Goal: Communication & Community: Answer question/provide support

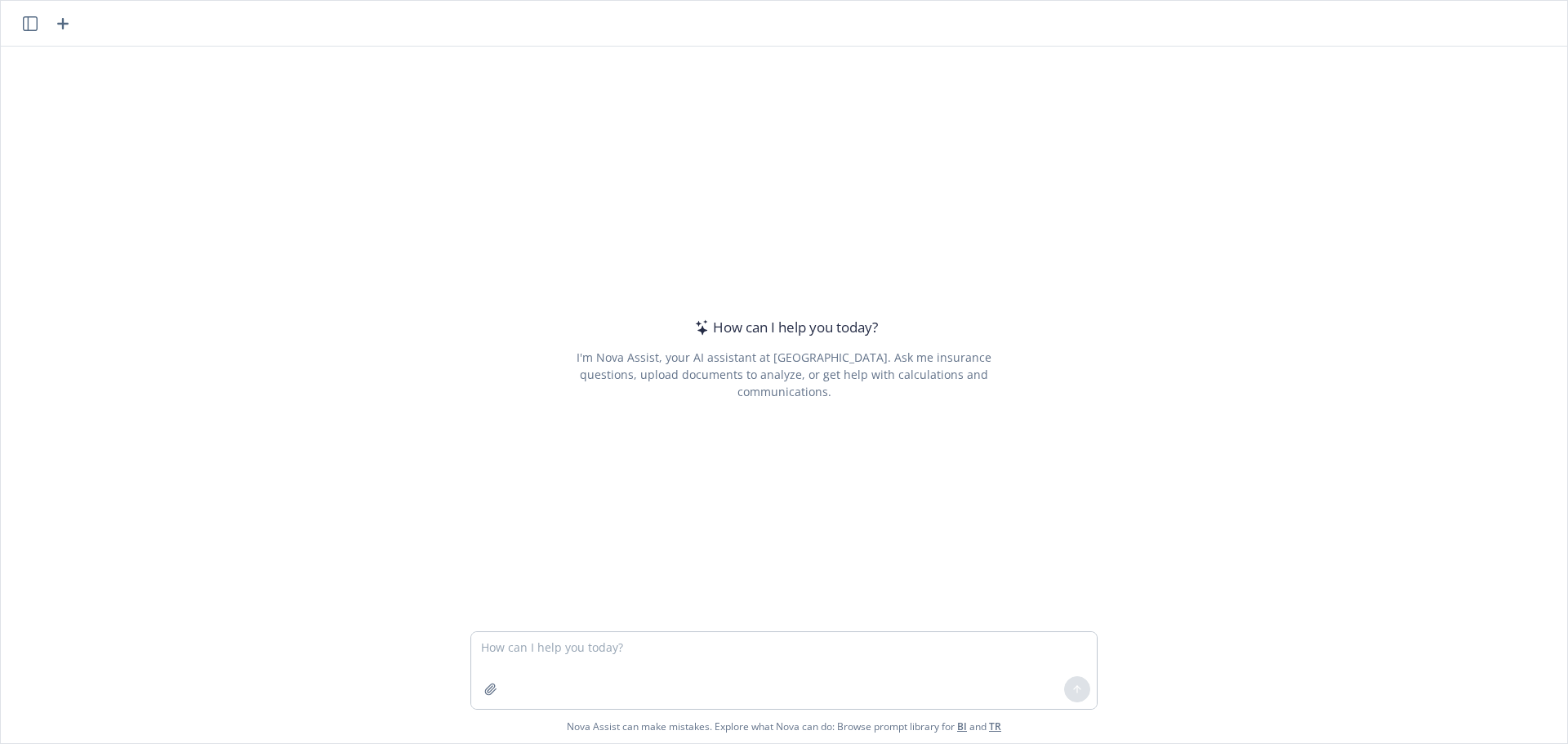
click at [536, 648] on textarea at bounding box center [784, 670] width 626 height 77
click at [855, 645] on textarea "streamline these changes and make it more concise, less wordy." at bounding box center [784, 670] width 626 height 77
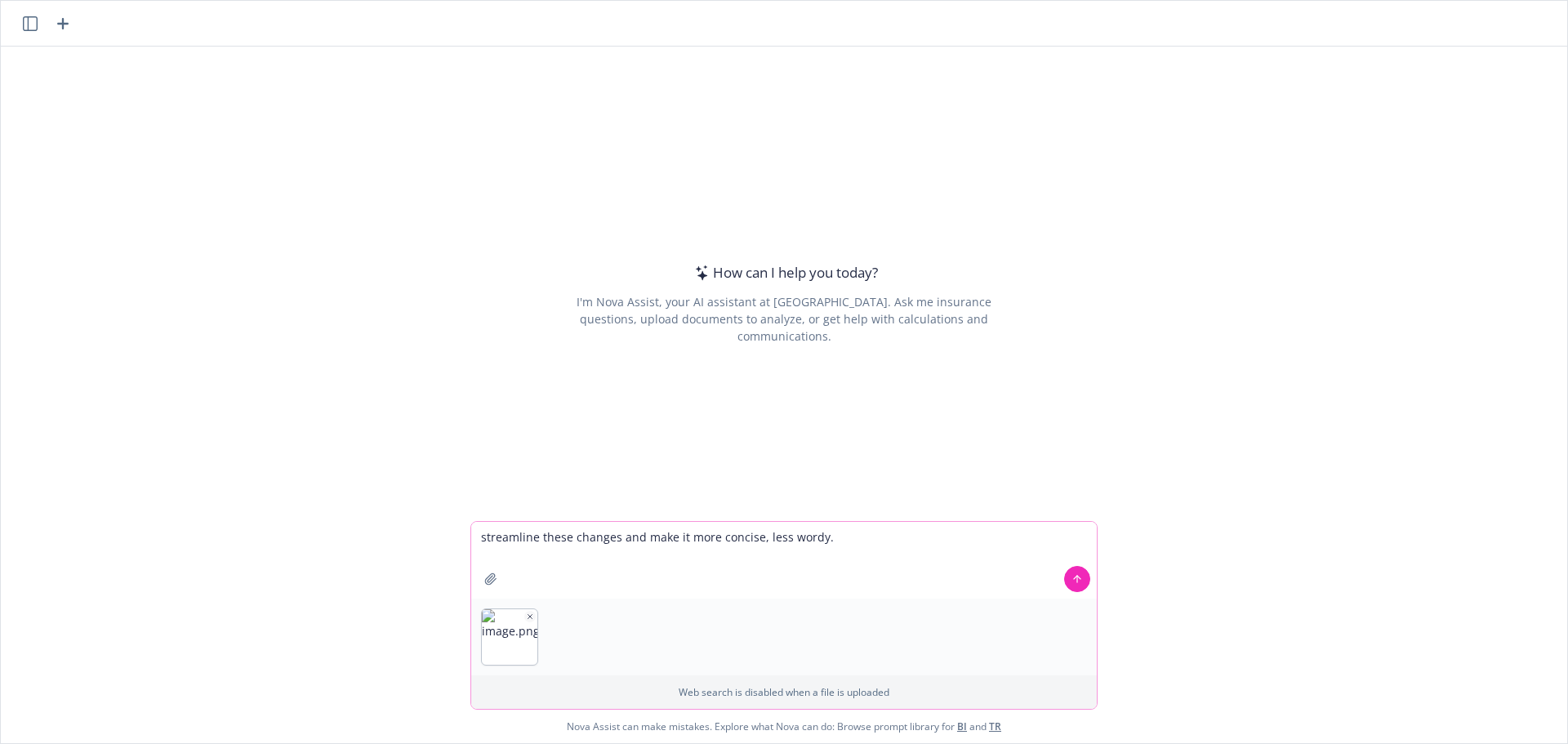
type textarea "streamline these changes and make it more concise, less wordy."
click at [1078, 580] on button at bounding box center [1077, 579] width 26 height 26
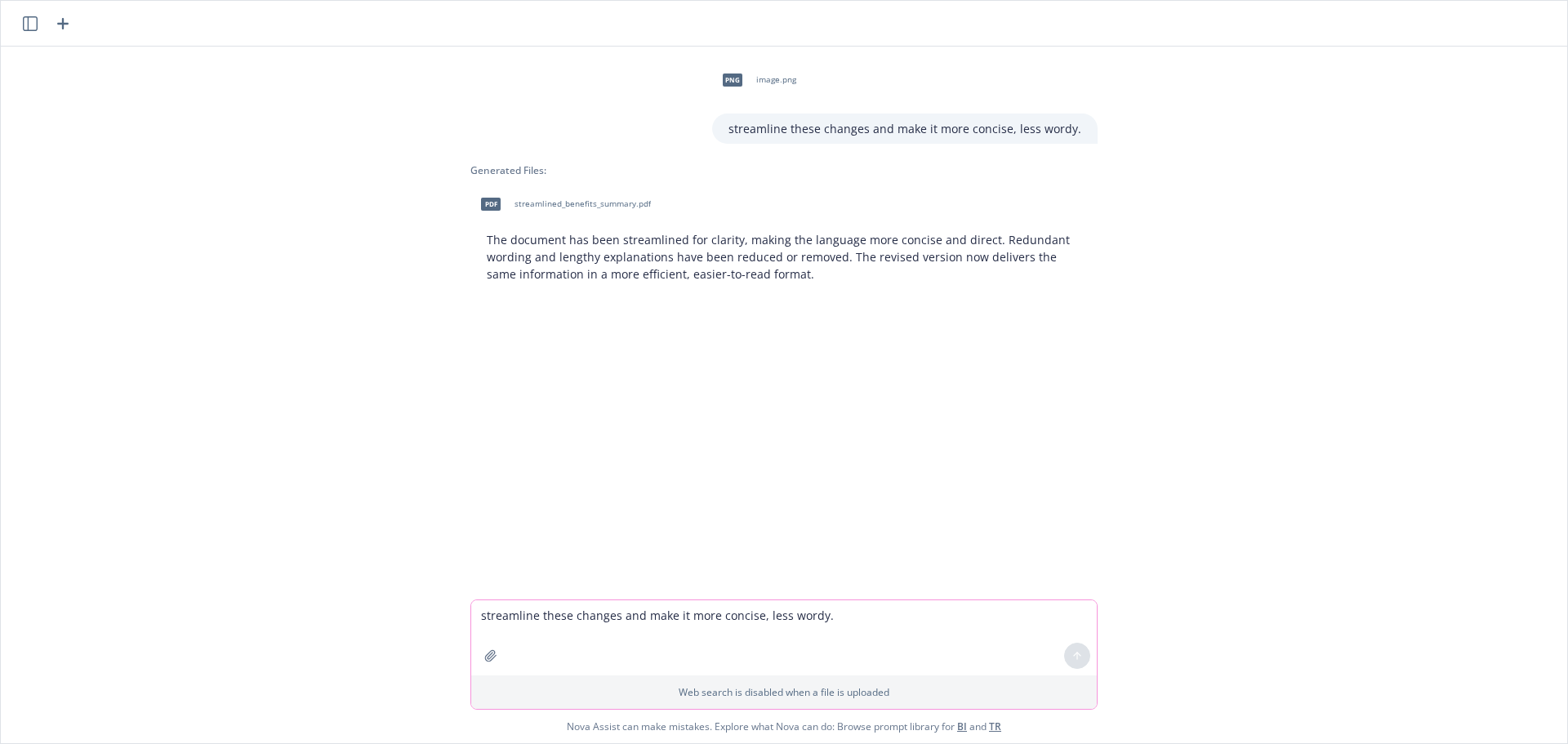
click at [552, 205] on span "streamlined_benefits_summary.pdf" at bounding box center [583, 203] width 136 height 10
click at [542, 629] on textarea "streamline these changes and make it more concise, less wordy." at bounding box center [784, 638] width 626 height 75
click at [803, 629] on textarea "make this more polished and concise." at bounding box center [784, 637] width 626 height 77
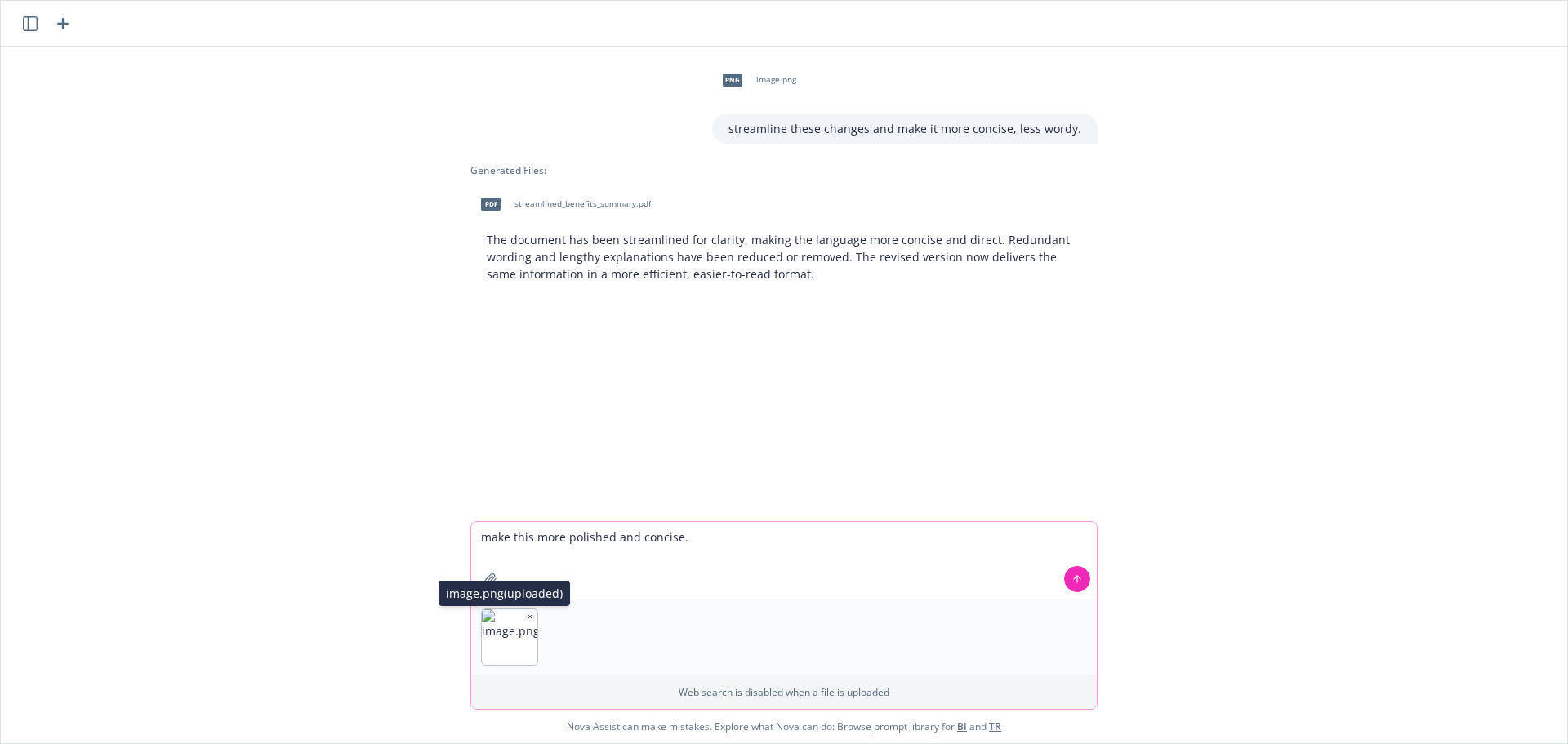
click at [526, 617] on icon "button" at bounding box center [530, 616] width 8 height 8
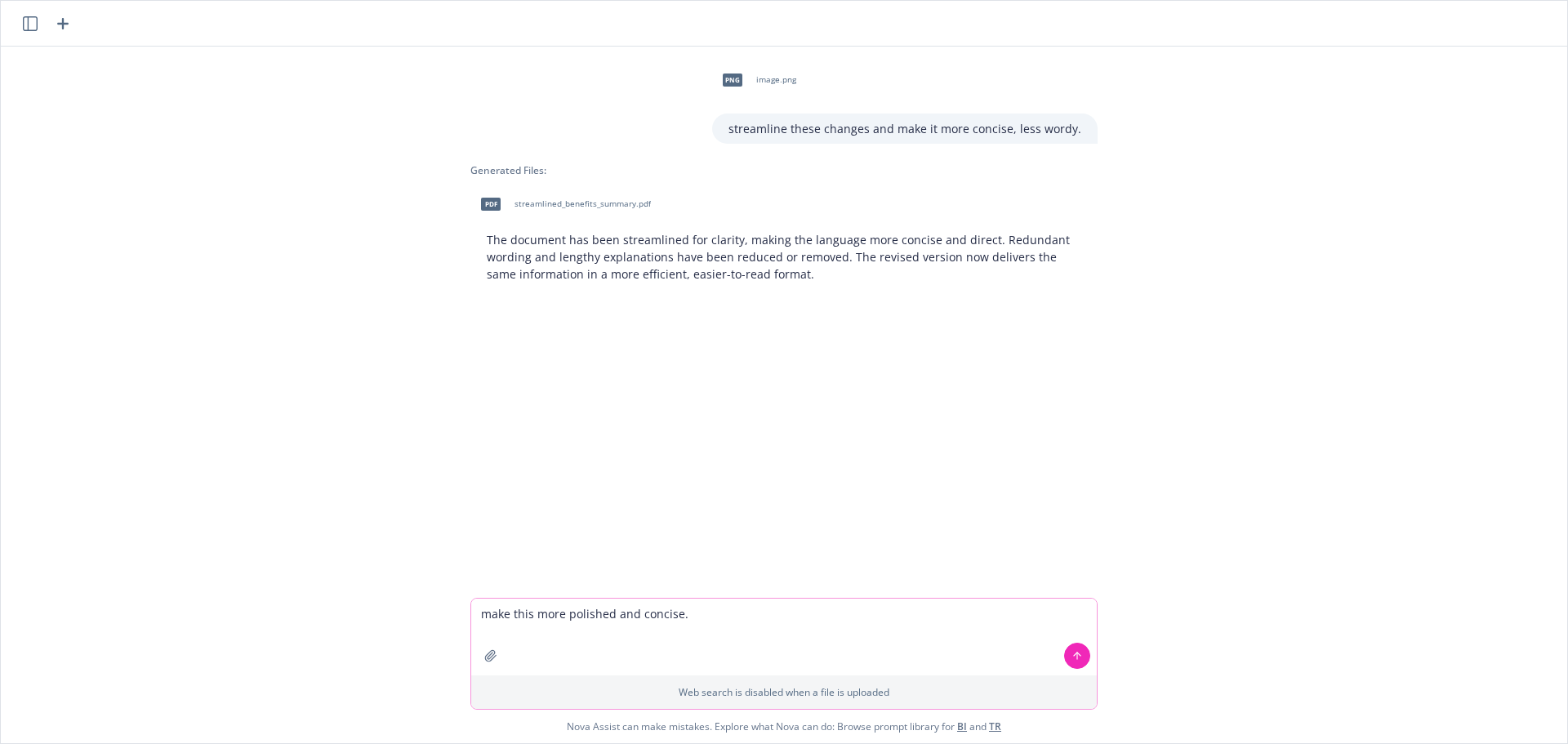
click at [738, 618] on textarea "make this more polished and concise." at bounding box center [784, 637] width 626 height 77
paste textarea
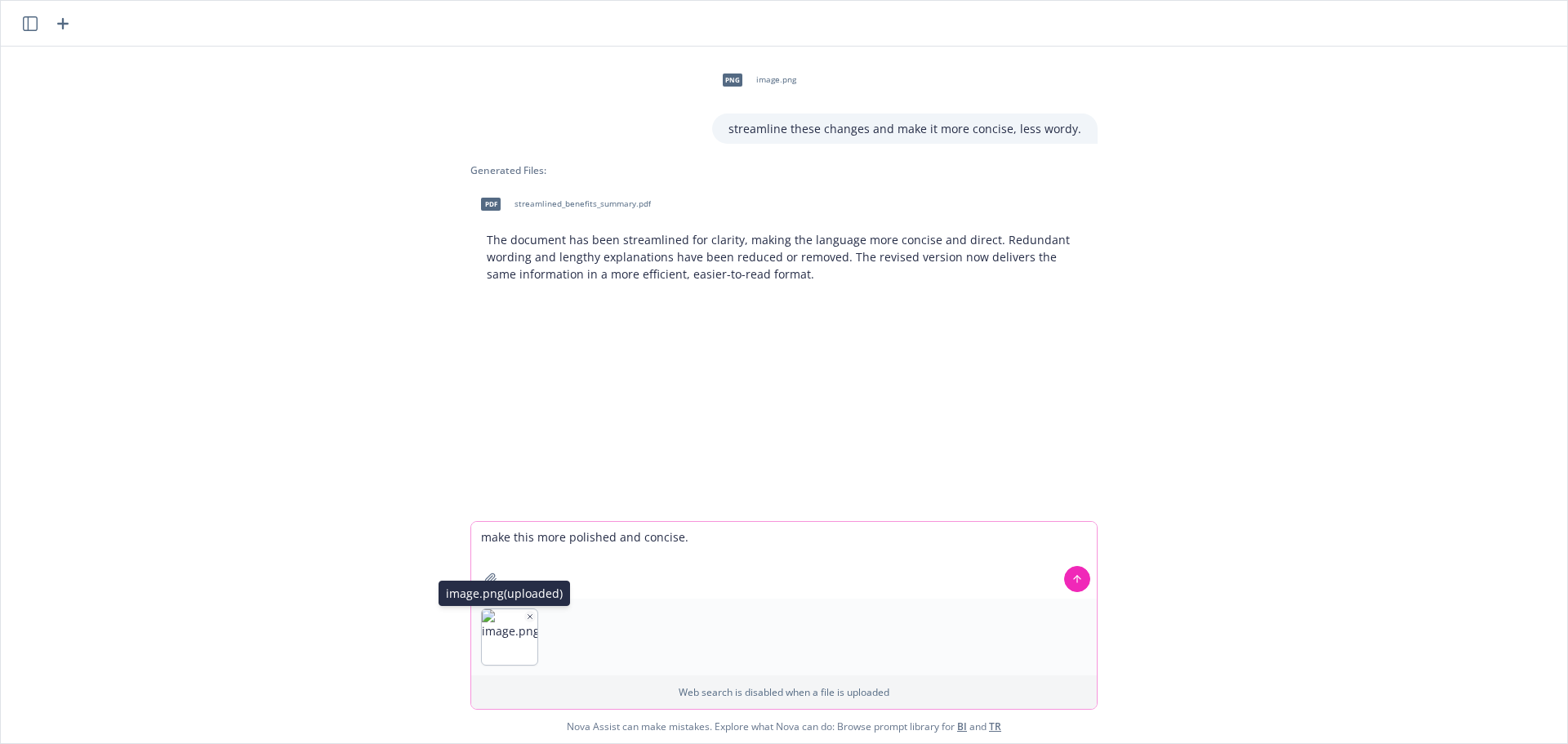
click at [526, 612] on icon "button" at bounding box center [530, 616] width 8 height 8
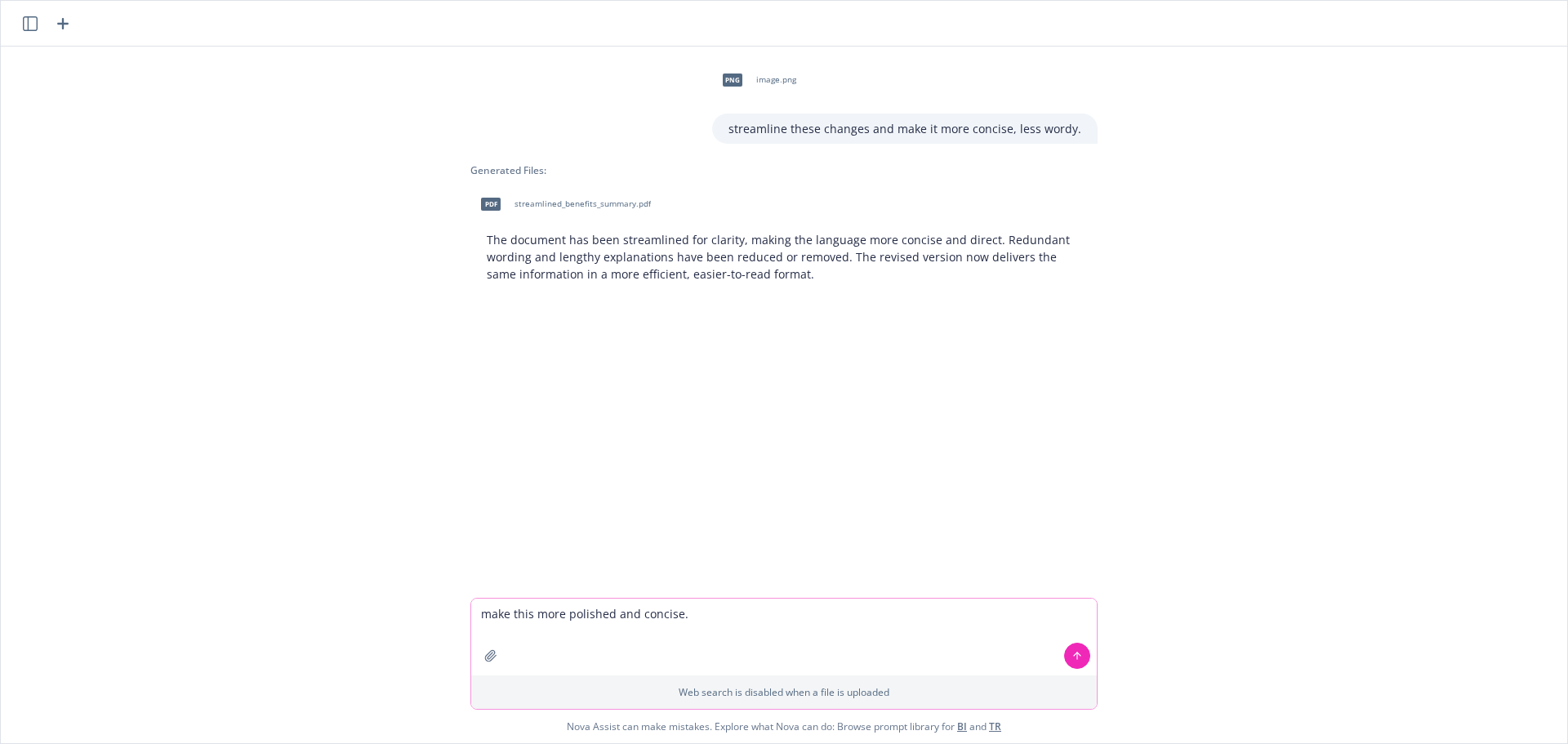
click at [771, 624] on textarea "make this more polished and concise." at bounding box center [784, 637] width 626 height 77
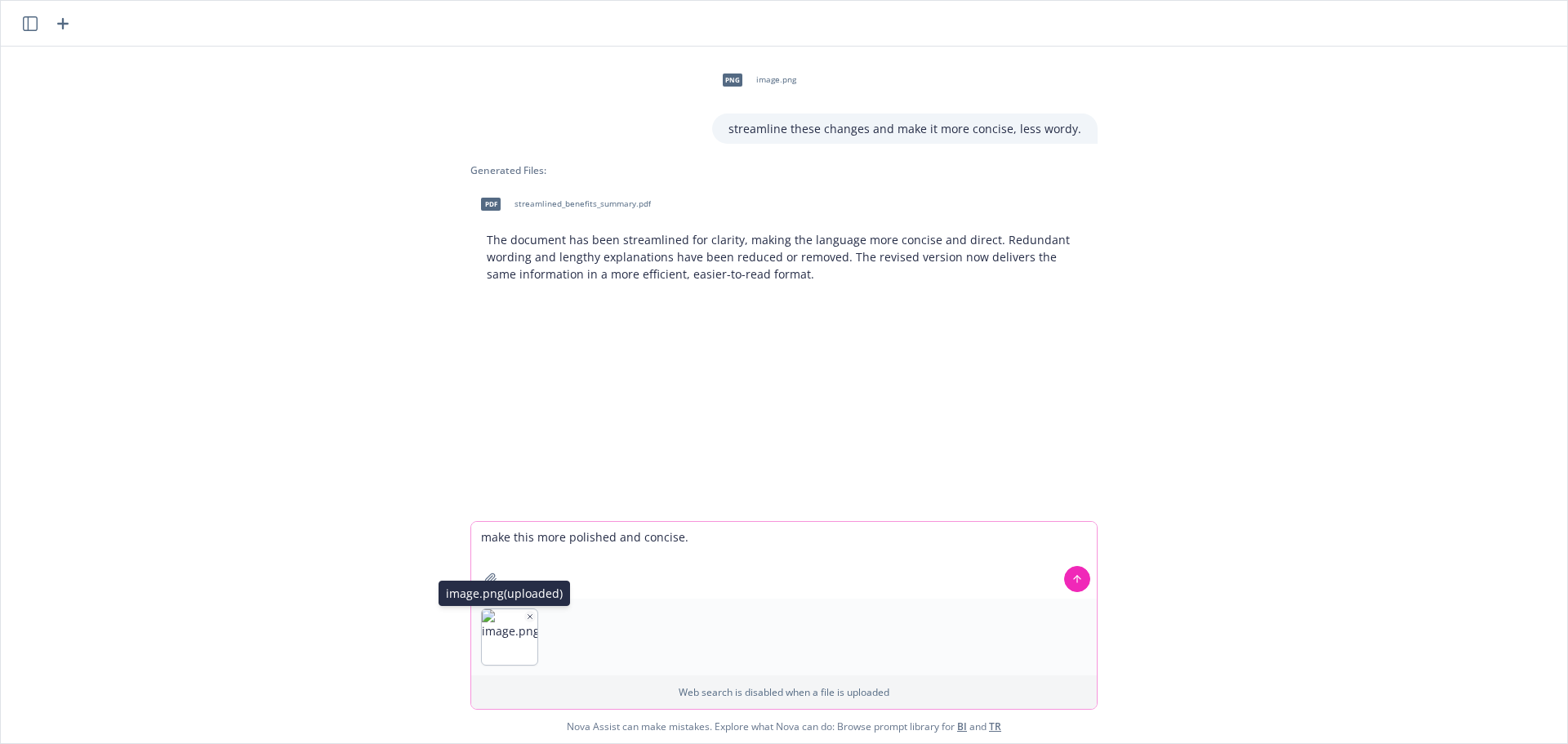
click at [529, 618] on icon "button" at bounding box center [531, 616] width 4 height 4
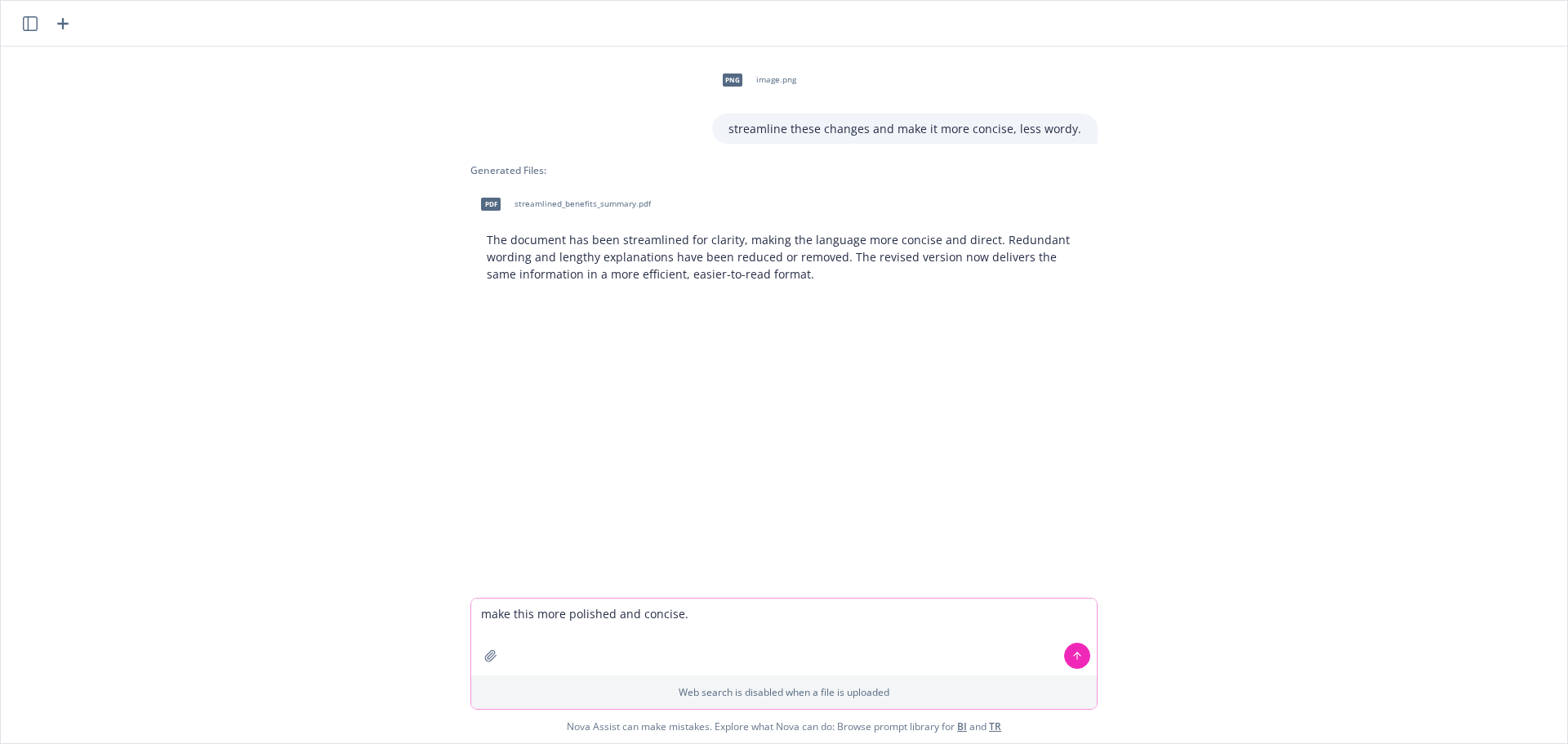
click at [746, 624] on textarea "make this more polished and concise." at bounding box center [784, 637] width 626 height 77
paste textarea "Important: Our Transition to a Calendar Year Plan We're shifting our benefit pl…"
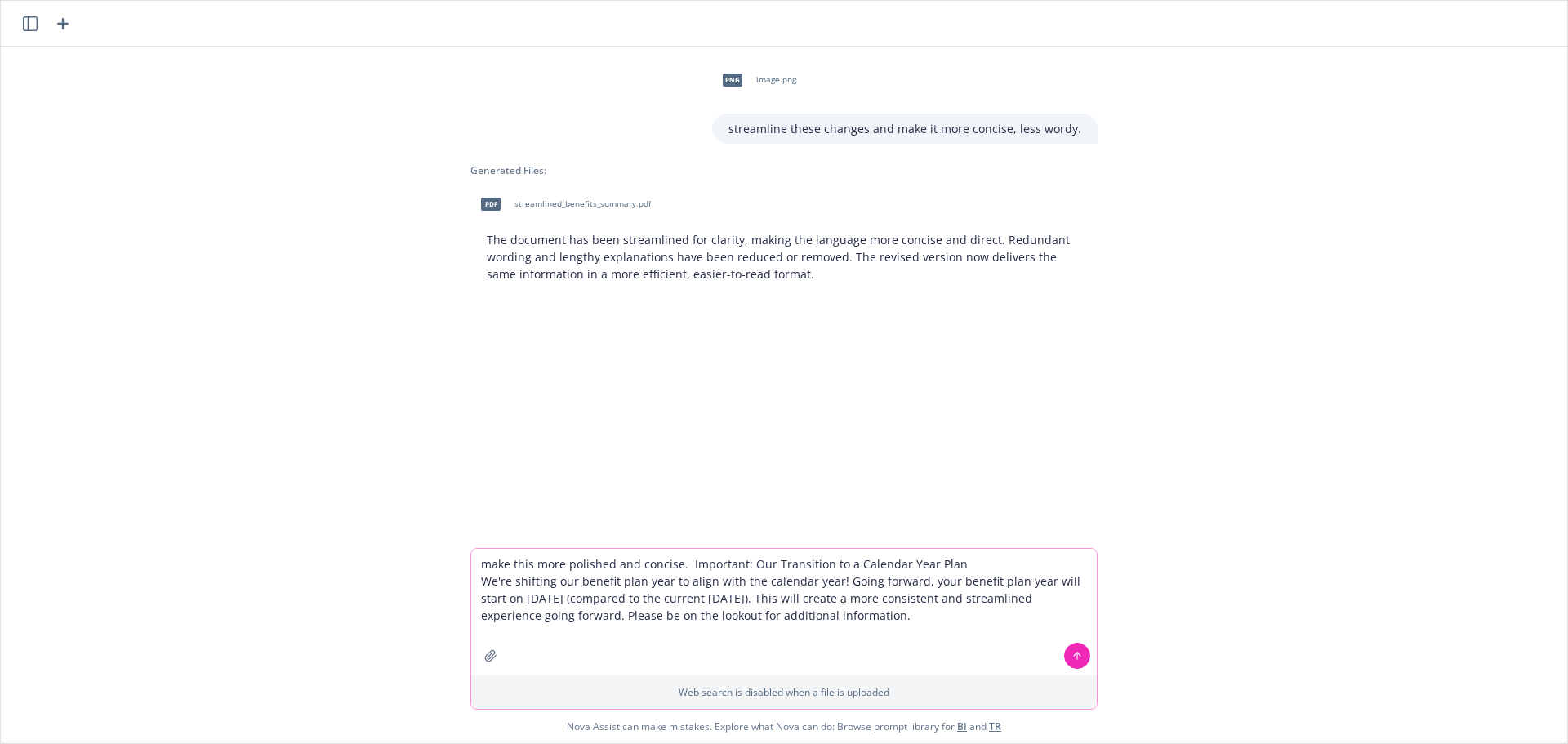
type textarea "make this more polished and concise. Important: Our Transition to a Calendar Ye…"
click at [1072, 658] on icon at bounding box center [1077, 655] width 11 height 11
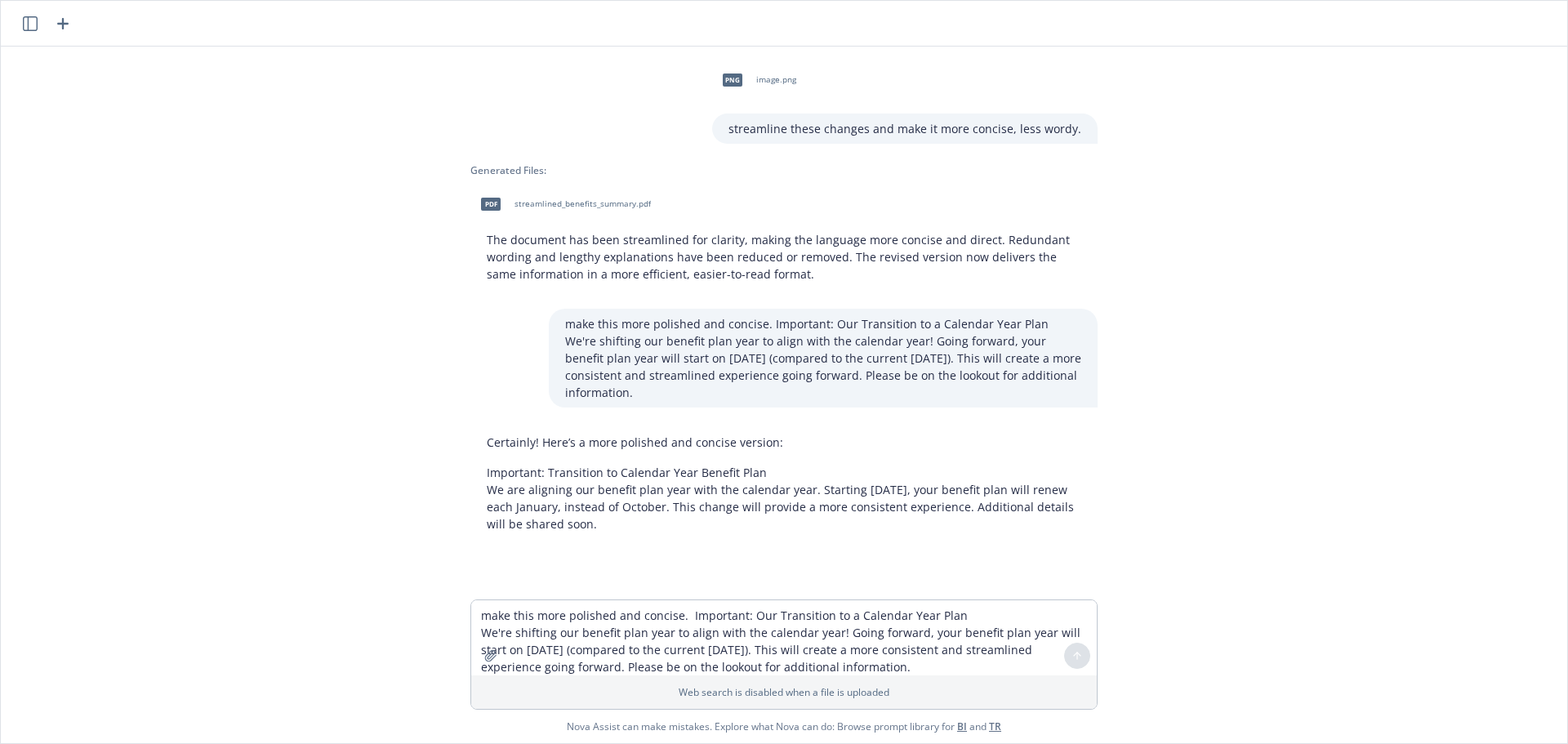
click at [1320, 490] on div "png image.png streamline these changes and make it more concise, less wordy. Ge…" at bounding box center [784, 323] width 1566 height 553
click at [1229, 555] on div "png image.png streamline these changes and make it more concise, less wordy. Ge…" at bounding box center [784, 323] width 1566 height 553
click at [531, 619] on textarea "make this more polished and concise. Important: Our Transition to a Calendar Ye…" at bounding box center [784, 638] width 626 height 75
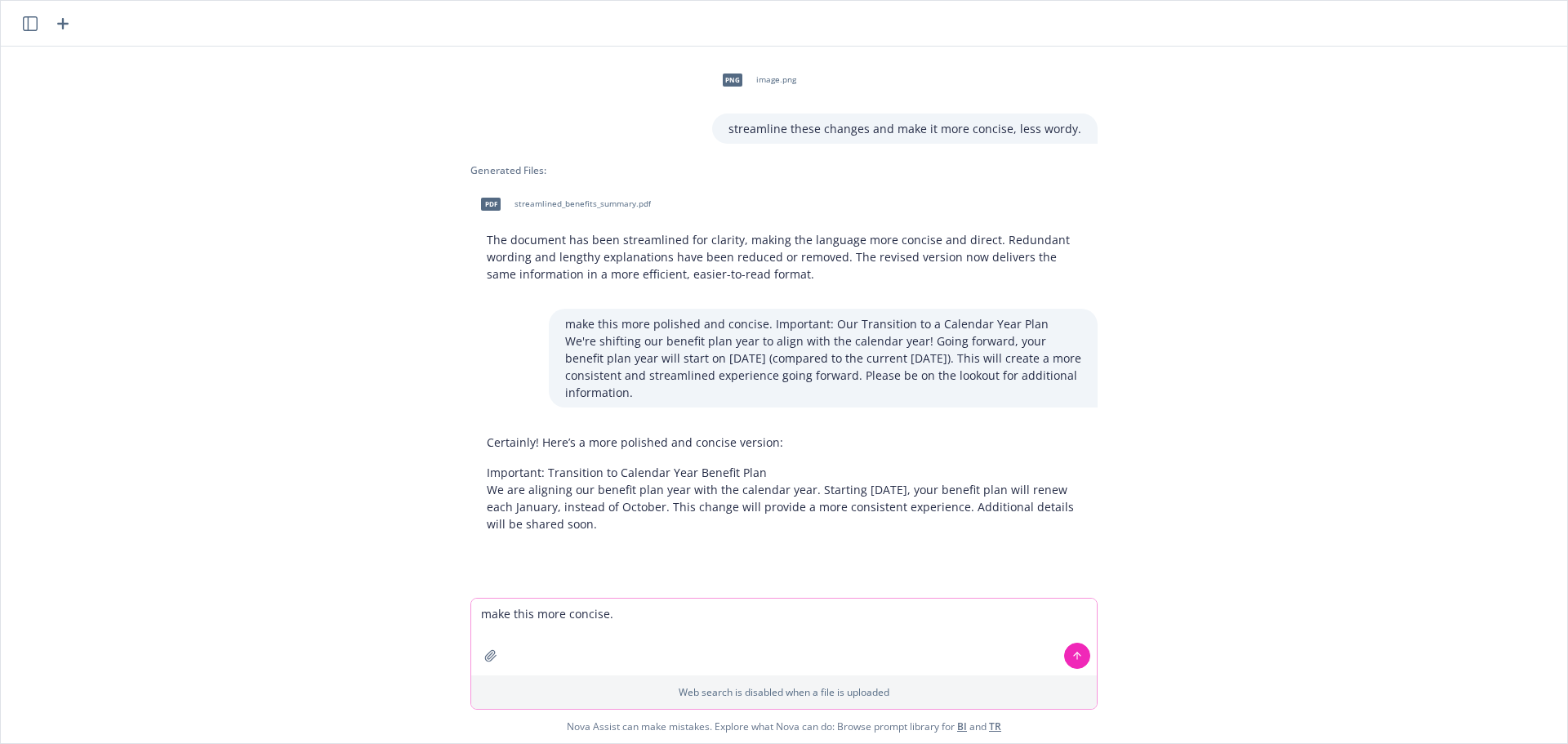
paste textarea
click at [521, 616] on div at bounding box center [510, 637] width 56 height 56
click at [526, 616] on icon "button" at bounding box center [530, 616] width 8 height 8
click at [647, 615] on textarea "make this more concise." at bounding box center [784, 637] width 626 height 77
paste textarea "Next Steps • Attend a benefits information session – [DATE] 3 pm CT or [DATE] 1…"
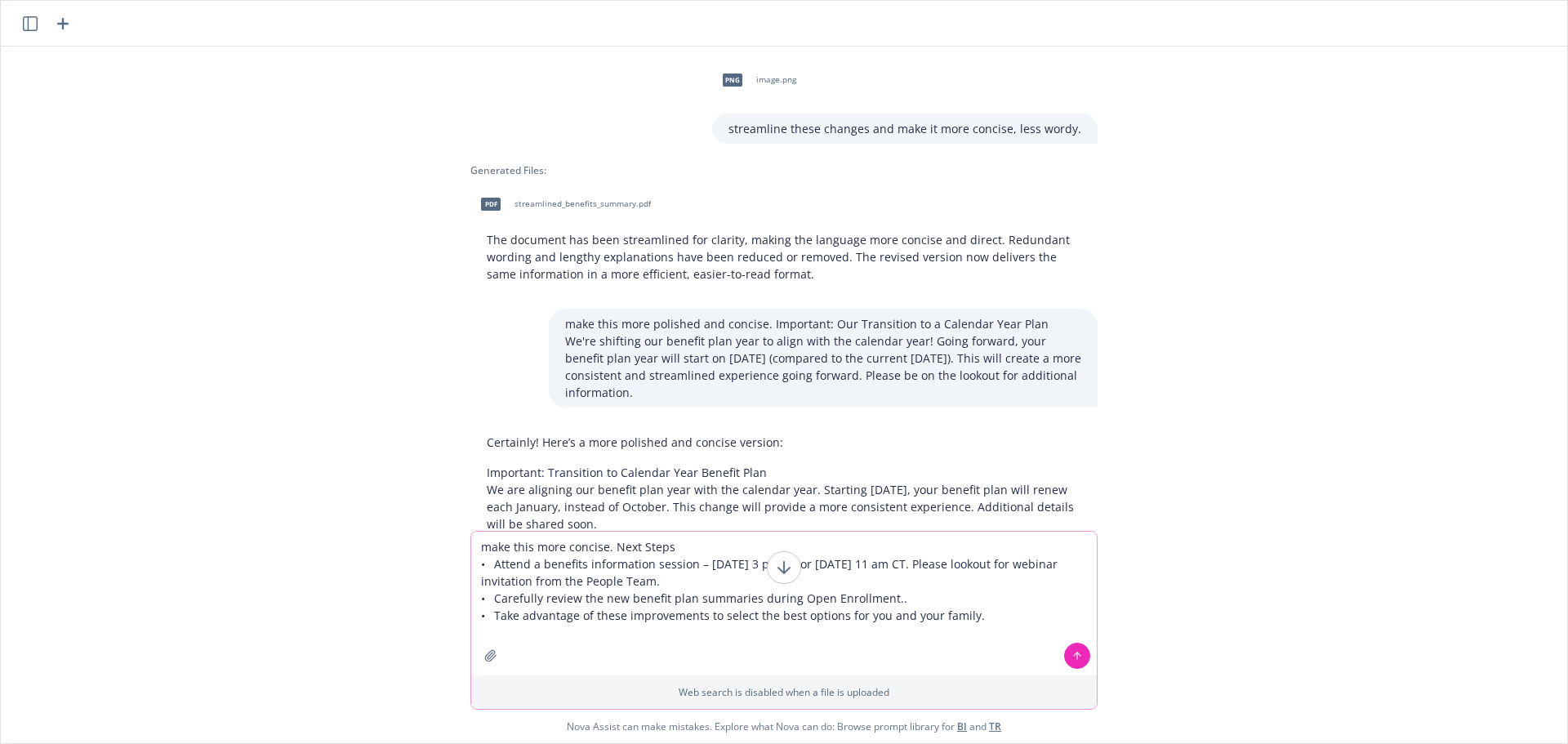
type textarea "make this more concise. Next Steps • Attend a benefits information session – [D…"
click at [1072, 659] on icon at bounding box center [1077, 655] width 11 height 11
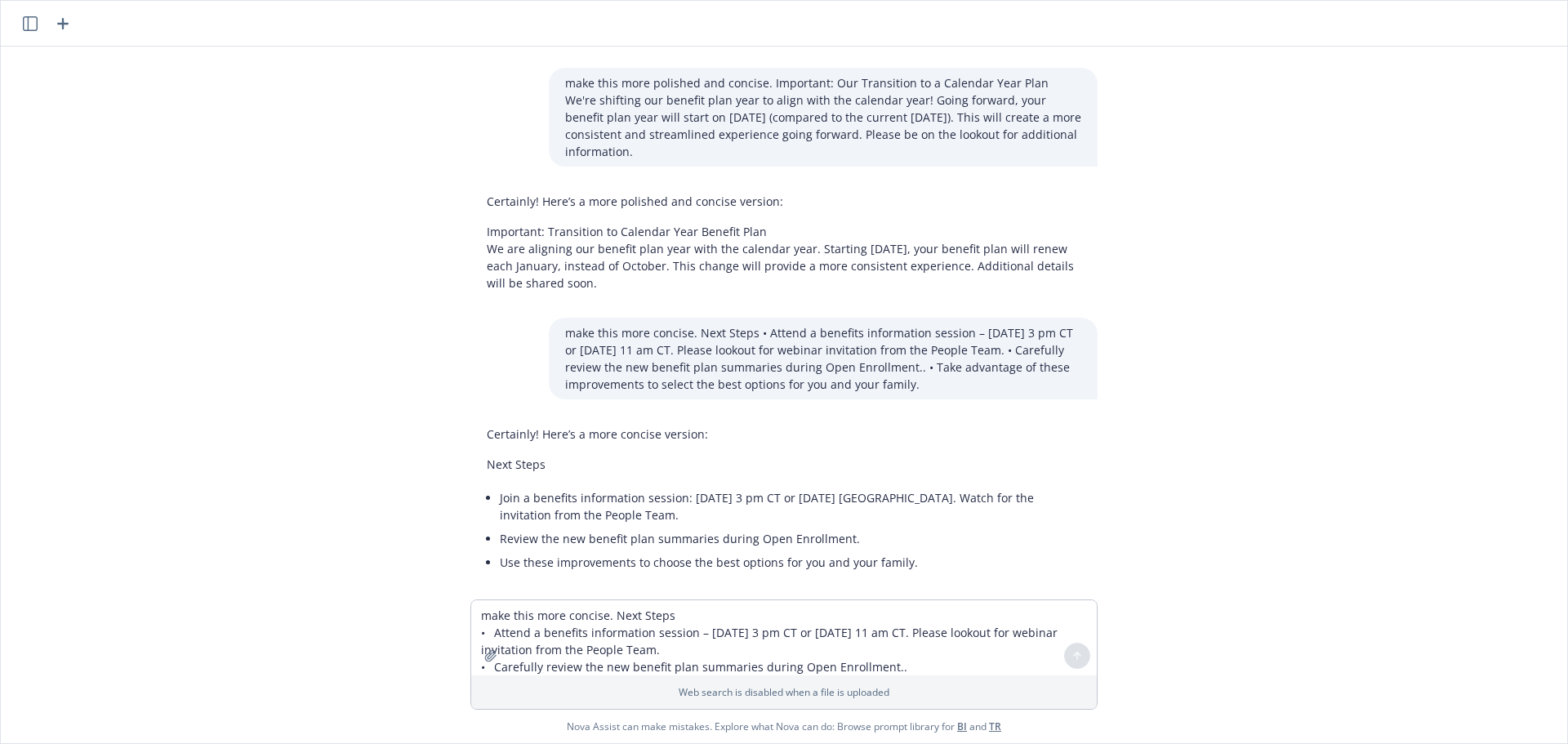
scroll to position [261, 0]
